Goal: Check status: Check status

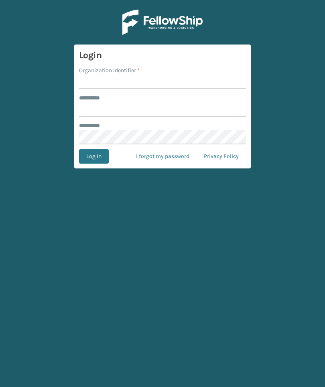
click at [96, 68] on label "Organization Identifier *" at bounding box center [109, 70] width 61 height 8
click at [96, 75] on input "Organization Identifier *" at bounding box center [162, 82] width 167 height 14
click at [95, 76] on input "Organization Identifier *" at bounding box center [162, 82] width 167 height 14
type input "Foamtex"
click at [204, 112] on input "******** *" at bounding box center [162, 109] width 167 height 14
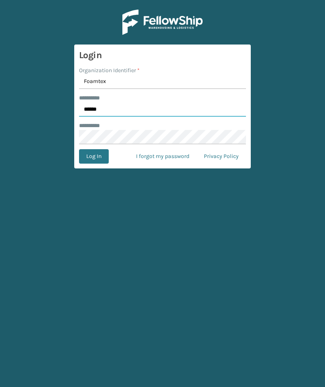
type input "******"
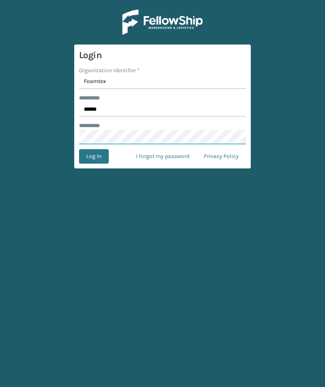
click at [94, 157] on button "Log In" at bounding box center [94, 156] width 30 height 14
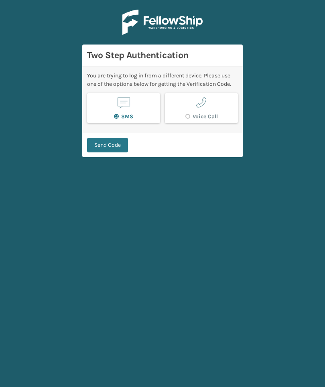
click at [94, 152] on button "Send Code" at bounding box center [107, 145] width 41 height 14
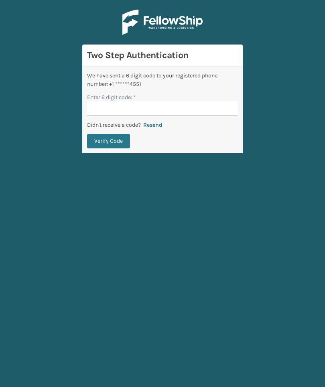
click at [220, 108] on input "Enter 6 digit code: *" at bounding box center [162, 109] width 151 height 14
click at [216, 116] on input "Enter 6 digit code: *" at bounding box center [162, 109] width 151 height 14
type input "717870"
click at [108, 141] on button "Verify Code" at bounding box center [108, 141] width 43 height 14
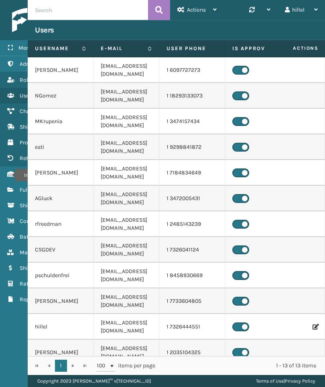
click at [10, 175] on icon "Inventory" at bounding box center [10, 174] width 6 height 6
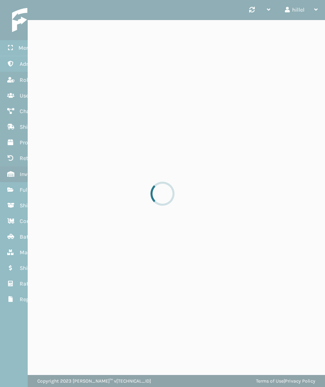
click at [16, 189] on div at bounding box center [162, 193] width 325 height 387
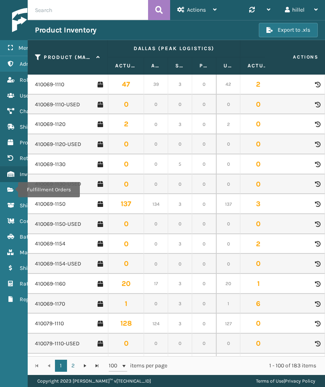
click at [13, 190] on icon "Fulfillment Orders" at bounding box center [10, 190] width 6 height 6
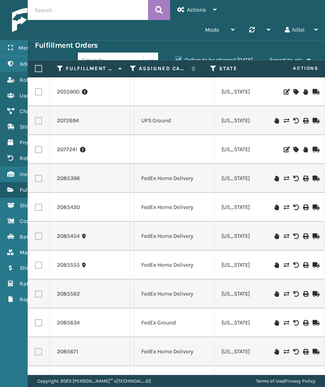
scroll to position [0, 470]
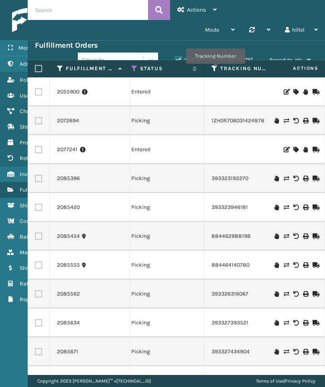
click at [216, 69] on icon at bounding box center [215, 68] width 6 height 7
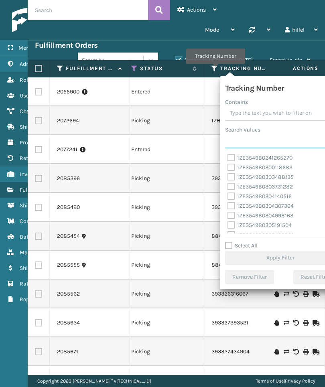
click at [285, 139] on input "Search Values" at bounding box center [280, 141] width 111 height 14
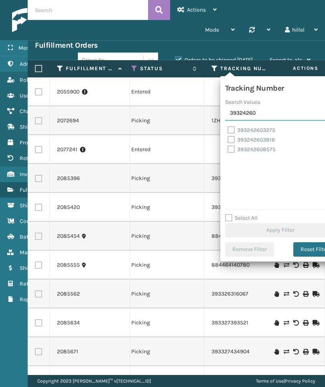
type input "39324260"
click at [231, 149] on label "393242608575" at bounding box center [252, 149] width 48 height 7
click at [228, 149] on input "393242608575" at bounding box center [228, 147] width 0 height 5
checkbox input "true"
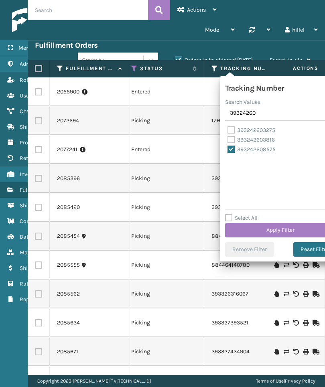
click at [297, 232] on button "Apply Filter" at bounding box center [280, 230] width 111 height 14
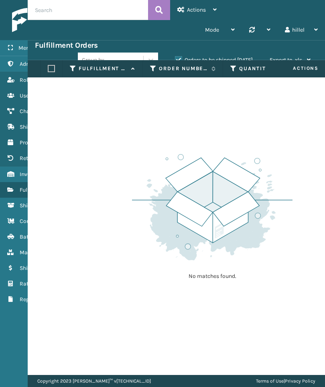
click at [232, 59] on label "Orders to be shipped [DATE]" at bounding box center [214, 60] width 78 height 7
click at [175, 59] on input "Orders to be shipped [DATE]" at bounding box center [175, 57] width 0 height 5
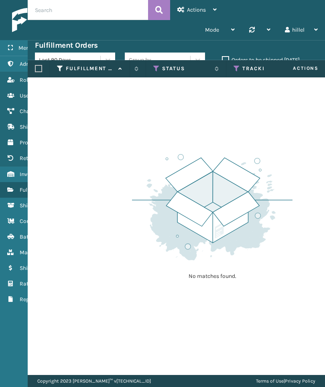
scroll to position [0, 318]
click at [157, 69] on icon at bounding box center [156, 68] width 6 height 7
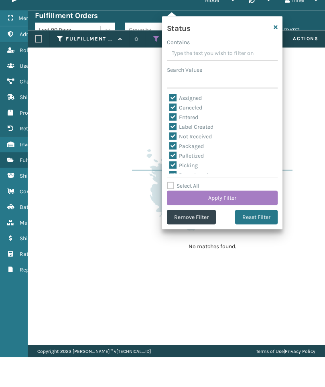
click at [205, 240] on button "Remove Filter" at bounding box center [191, 247] width 49 height 14
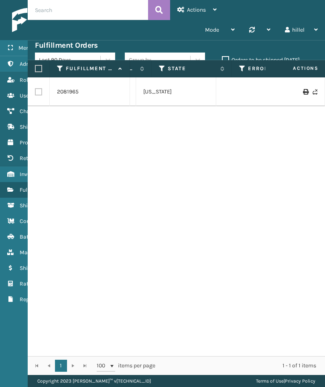
scroll to position [0, 640]
click at [64, 94] on link "2081965" at bounding box center [68, 92] width 22 height 8
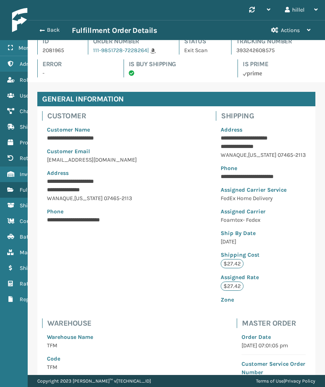
click at [45, 30] on span "button" at bounding box center [42, 31] width 5 height 6
click at [41, 32] on span "button" at bounding box center [42, 31] width 5 height 6
click at [45, 31] on button "Back" at bounding box center [53, 29] width 37 height 7
